Goal: Navigation & Orientation: Go to known website

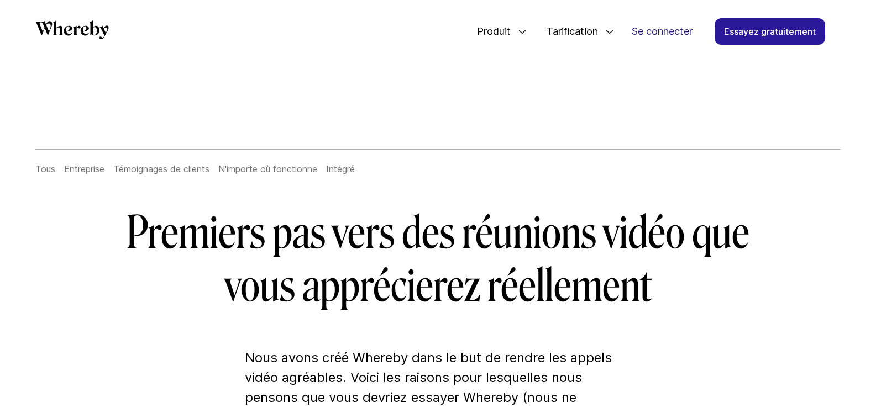
click at [665, 35] on font "Se connecter" at bounding box center [662, 31] width 61 height 12
click at [642, 32] on font "Se connecter" at bounding box center [662, 31] width 61 height 12
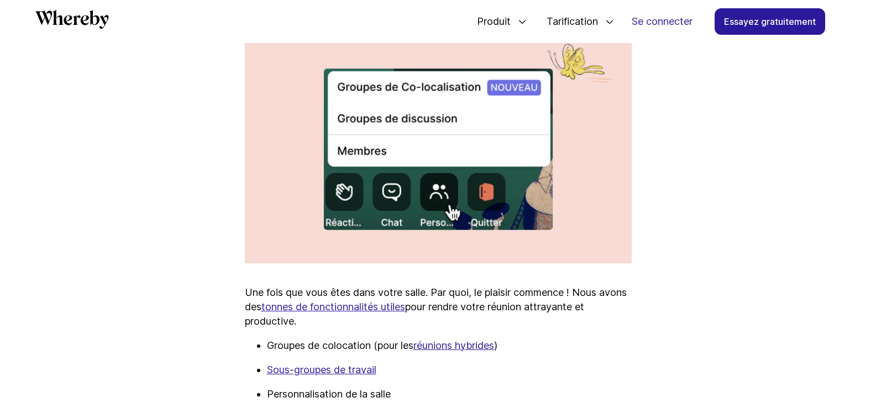
scroll to position [1255, 0]
